Goal: Communication & Community: Participate in discussion

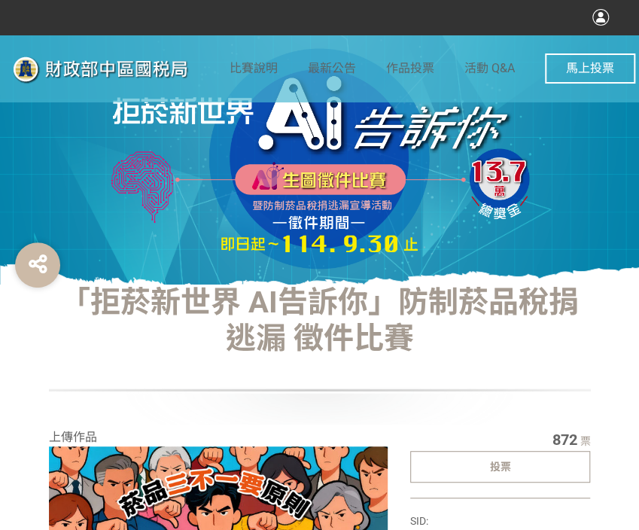
click at [492, 454] on div "投票" at bounding box center [500, 467] width 181 height 32
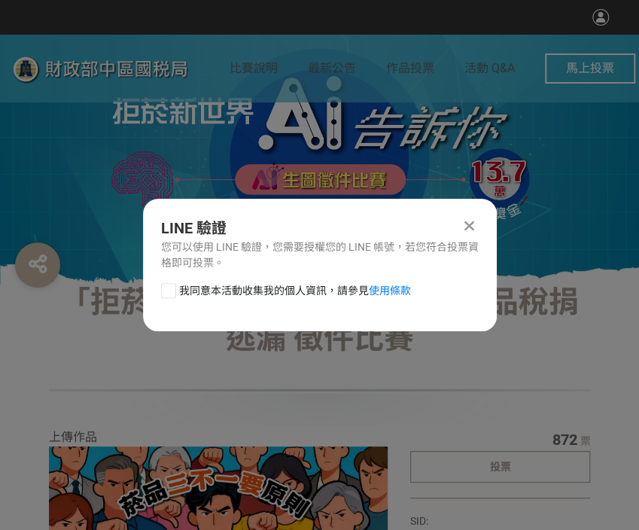
click at [170, 291] on div at bounding box center [168, 290] width 15 height 15
checkbox input "true"
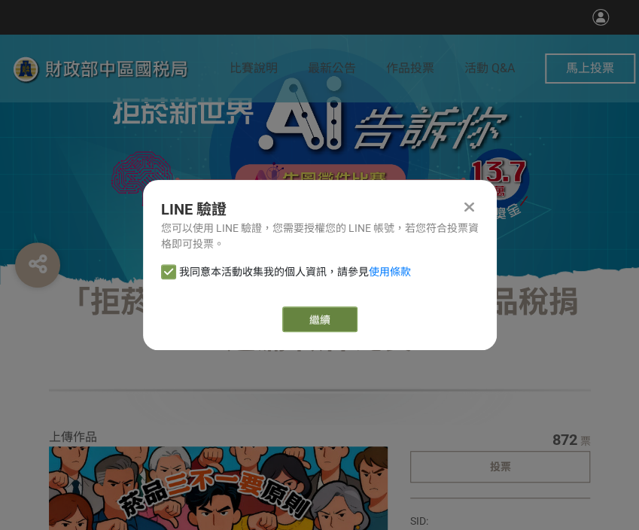
click at [331, 321] on link "繼續" at bounding box center [319, 319] width 75 height 26
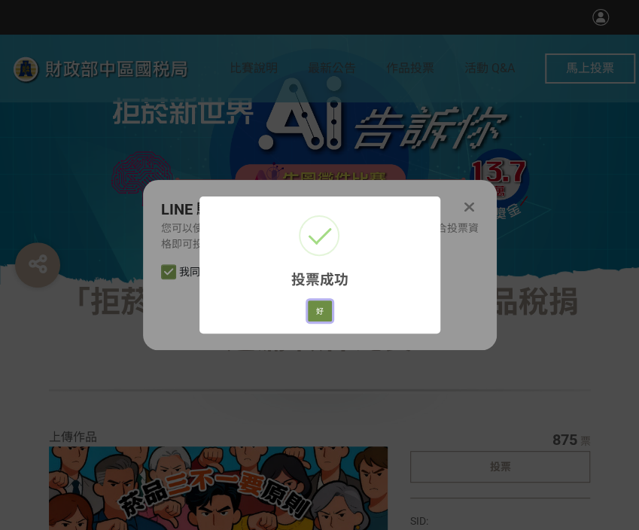
click at [327, 314] on button "好" at bounding box center [320, 310] width 24 height 21
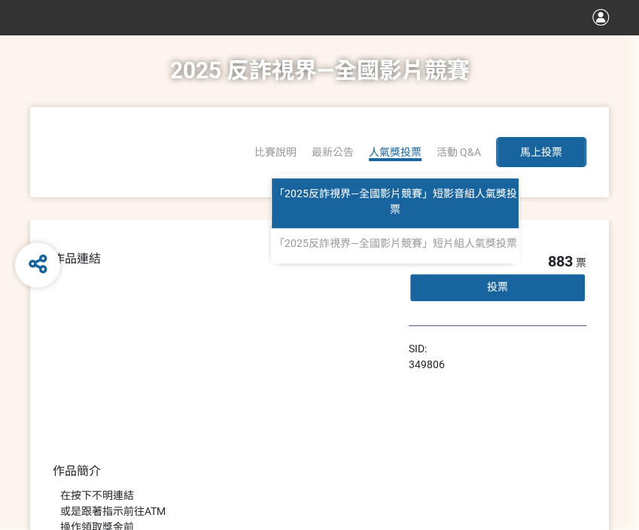
click at [391, 204] on span "「2025反詐視界—全國影片競賽」短影音組人氣獎投票" at bounding box center [395, 201] width 243 height 28
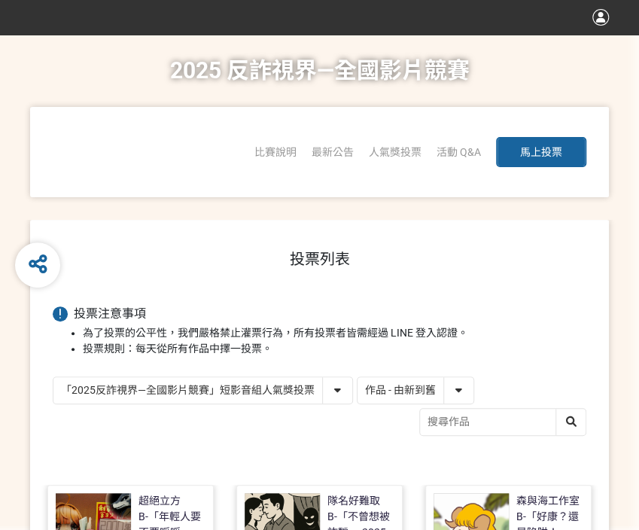
drag, startPoint x: 400, startPoint y: 392, endPoint x: 398, endPoint y: 402, distance: 9.9
click at [400, 392] on select "作品 - 由新到舊 作品 - 由舊到新 票數 - 由多到少 票數 - 由少到多" at bounding box center [416, 390] width 116 height 26
select select "vote"
click at [358, 377] on select "作品 - 由新到舊 作品 - 由舊到新 票數 - 由多到少 票數 - 由少到多" at bounding box center [416, 390] width 116 height 26
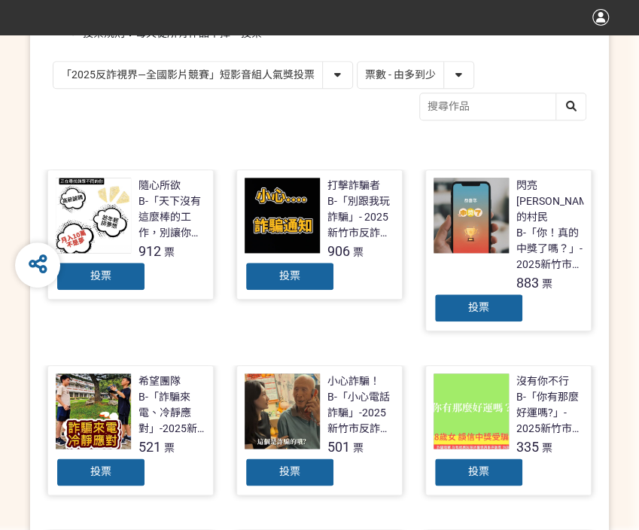
scroll to position [301, 0]
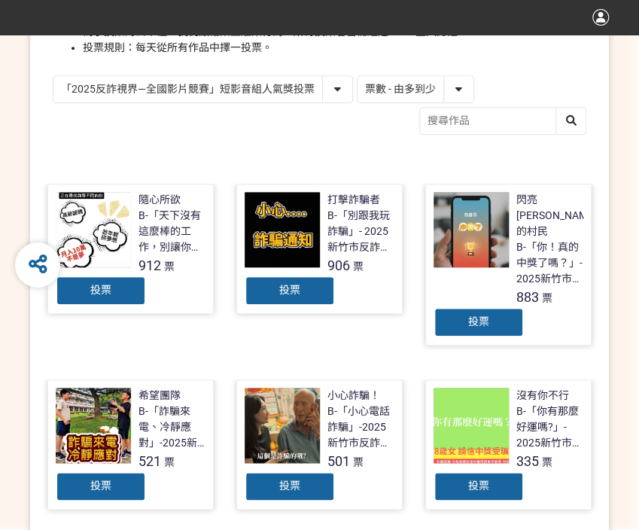
click at [473, 315] on span "投票" at bounding box center [478, 321] width 21 height 12
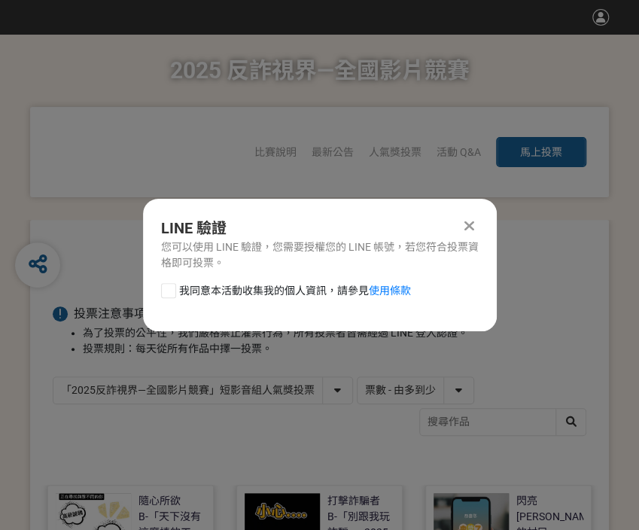
scroll to position [0, 0]
click at [169, 291] on div at bounding box center [168, 290] width 15 height 15
checkbox input "true"
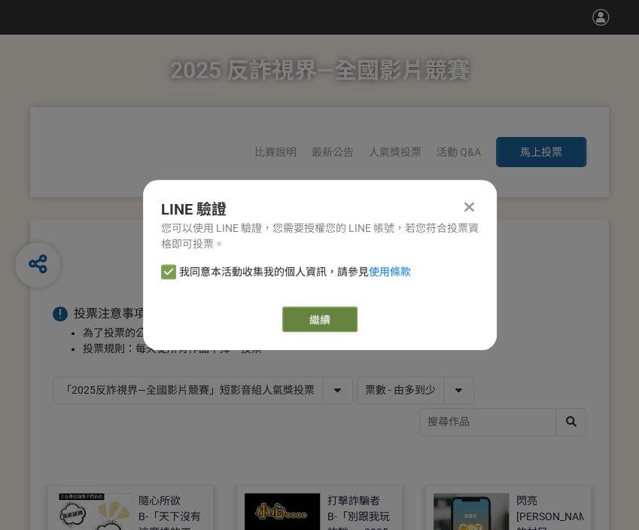
click at [339, 318] on link "繼續" at bounding box center [319, 319] width 75 height 26
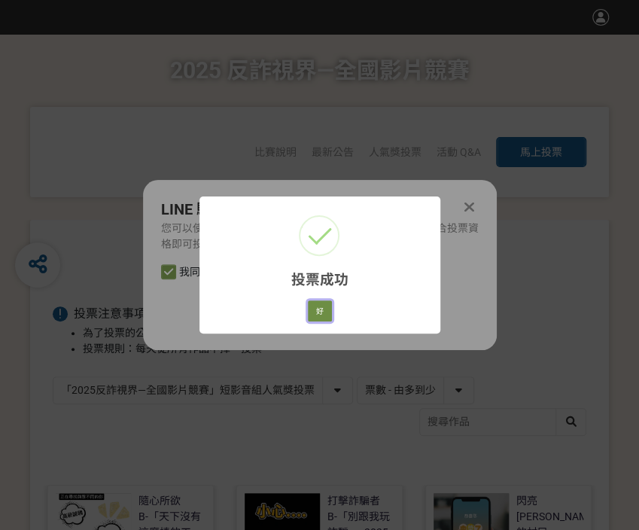
click at [313, 314] on button "好" at bounding box center [320, 310] width 24 height 21
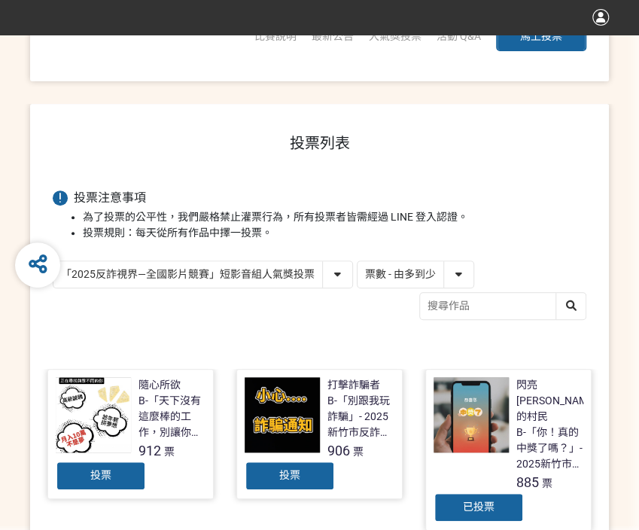
scroll to position [215, 0]
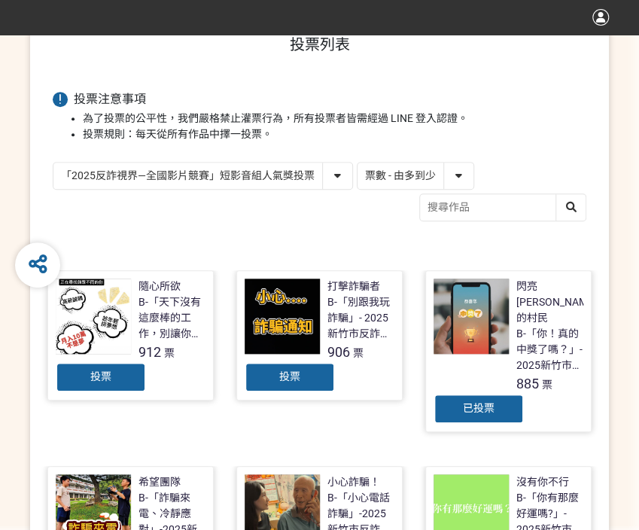
drag, startPoint x: 157, startPoint y: 173, endPoint x: 160, endPoint y: 187, distance: 13.9
click at [157, 173] on select "「2025反詐視界—全國影片競賽」短影音組人氣獎投票 「2025反詐視界—全國影片競賽」短片組人氣獎投票" at bounding box center [202, 176] width 299 height 26
select select "13146"
click at [53, 163] on select "「2025反詐視界—全國影片競賽」短影音組人氣獎投票 「2025反詐視界—全國影片競賽」短片組人氣獎投票" at bounding box center [202, 176] width 299 height 26
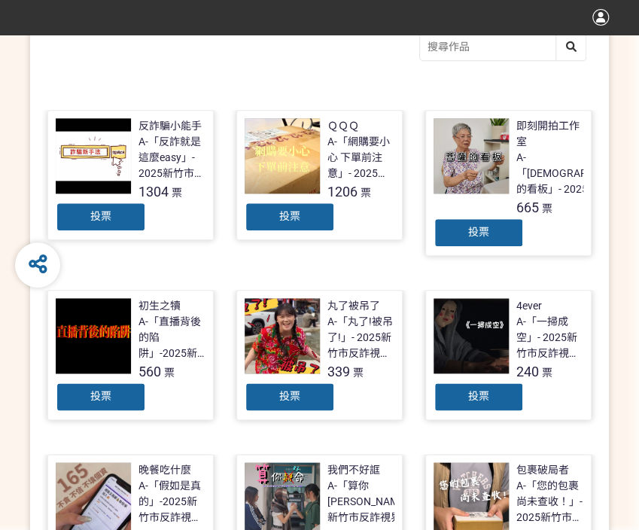
scroll to position [376, 0]
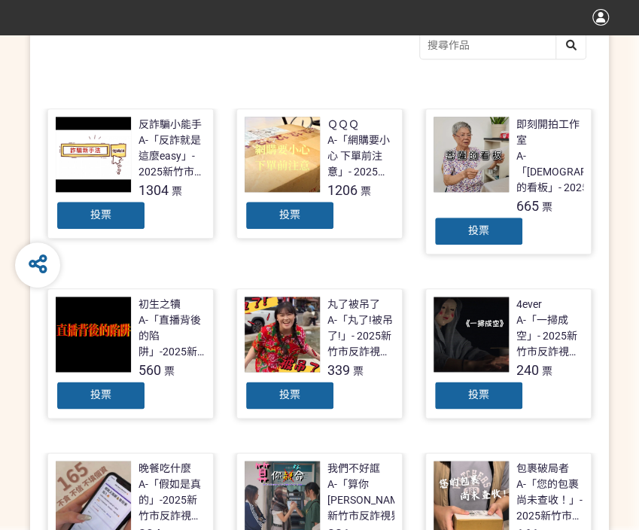
click at [131, 218] on div "投票" at bounding box center [101, 215] width 90 height 30
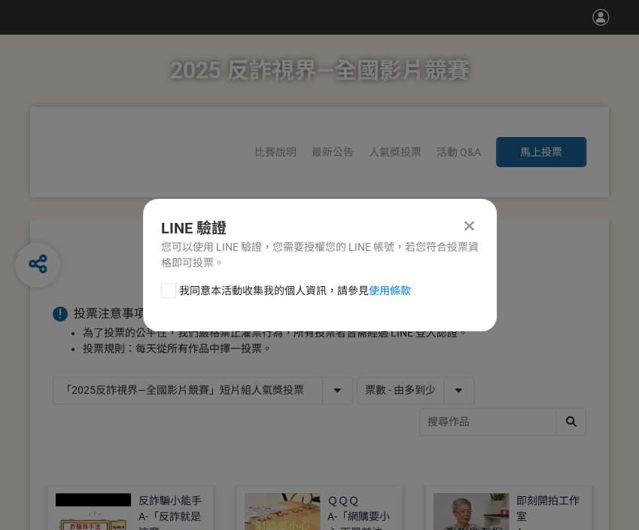
click at [175, 293] on div at bounding box center [168, 290] width 15 height 15
checkbox input "true"
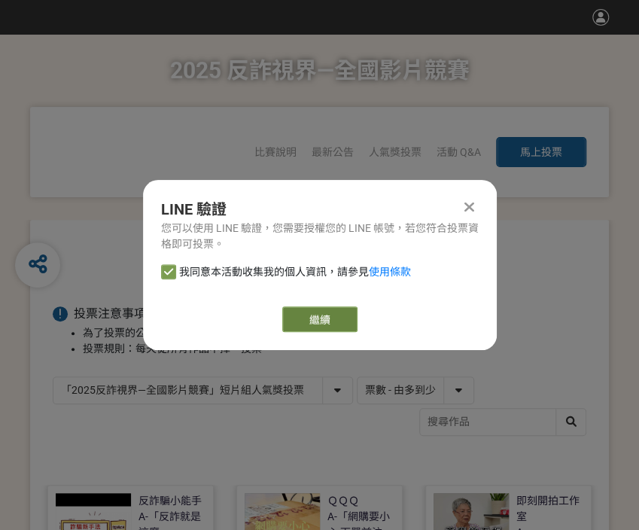
click at [312, 329] on link "繼續" at bounding box center [319, 319] width 75 height 26
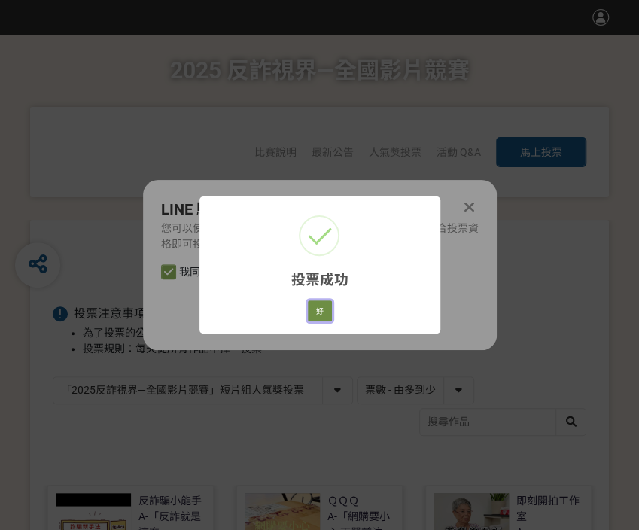
click at [330, 318] on button "好" at bounding box center [320, 310] width 24 height 21
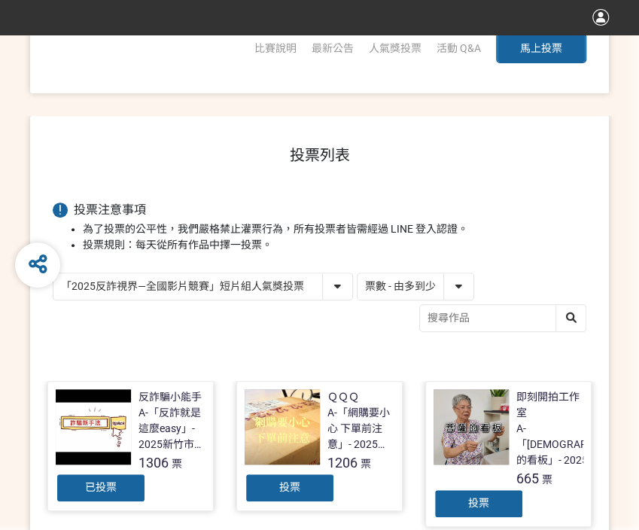
scroll to position [242, 0]
